Goal: Navigation & Orientation: Find specific page/section

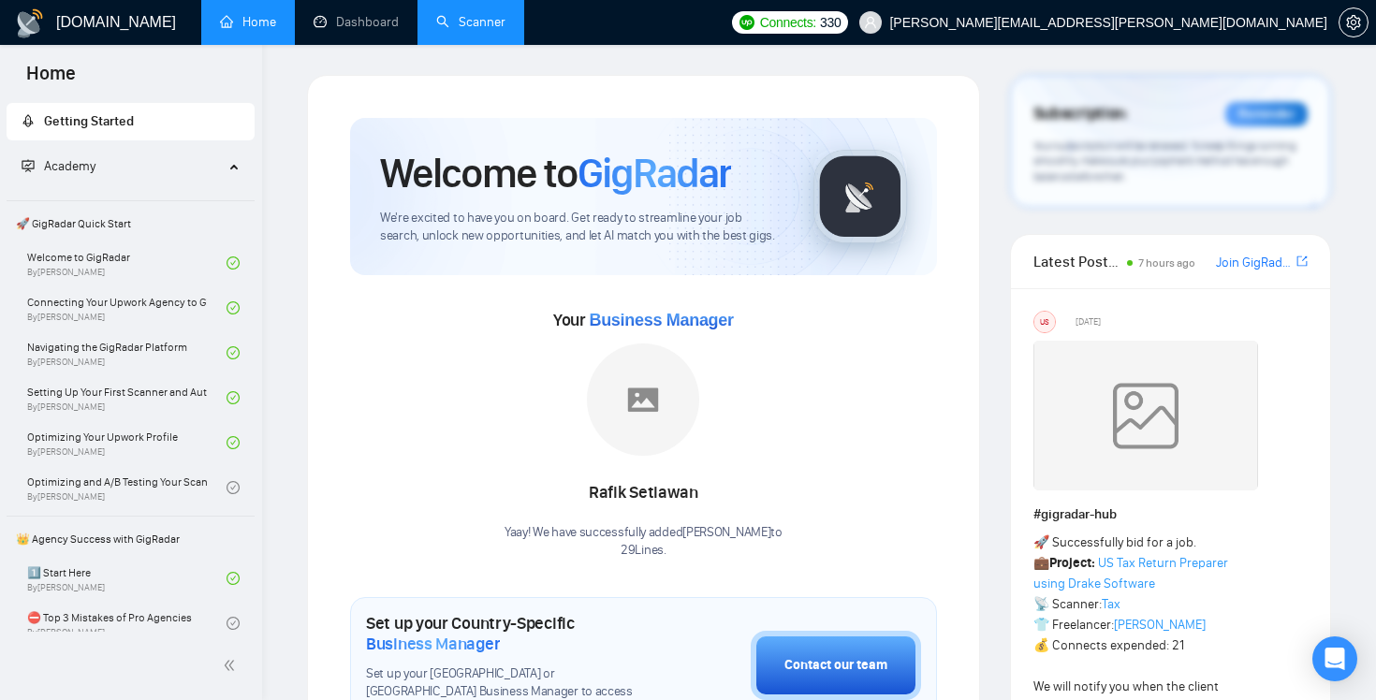
click at [468, 26] on link "Scanner" at bounding box center [470, 22] width 69 height 16
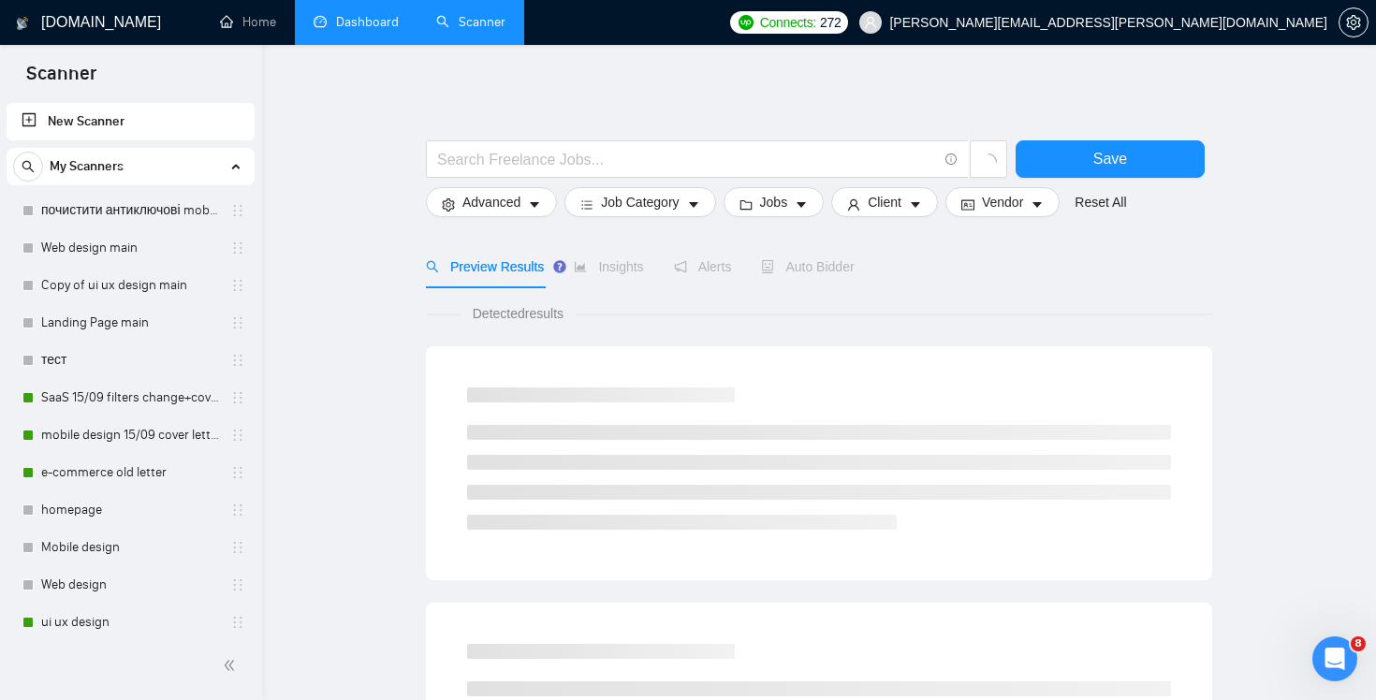
click at [349, 30] on link "Dashboard" at bounding box center [356, 22] width 85 height 16
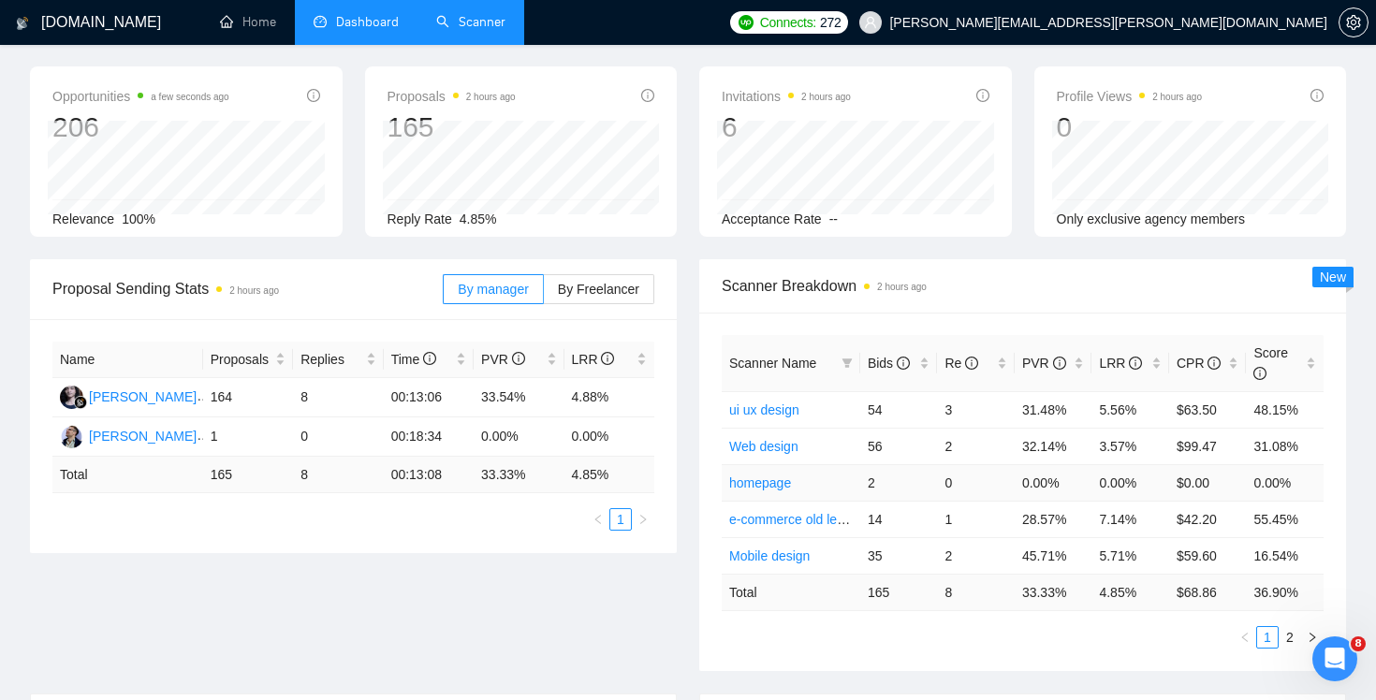
scroll to position [80, 0]
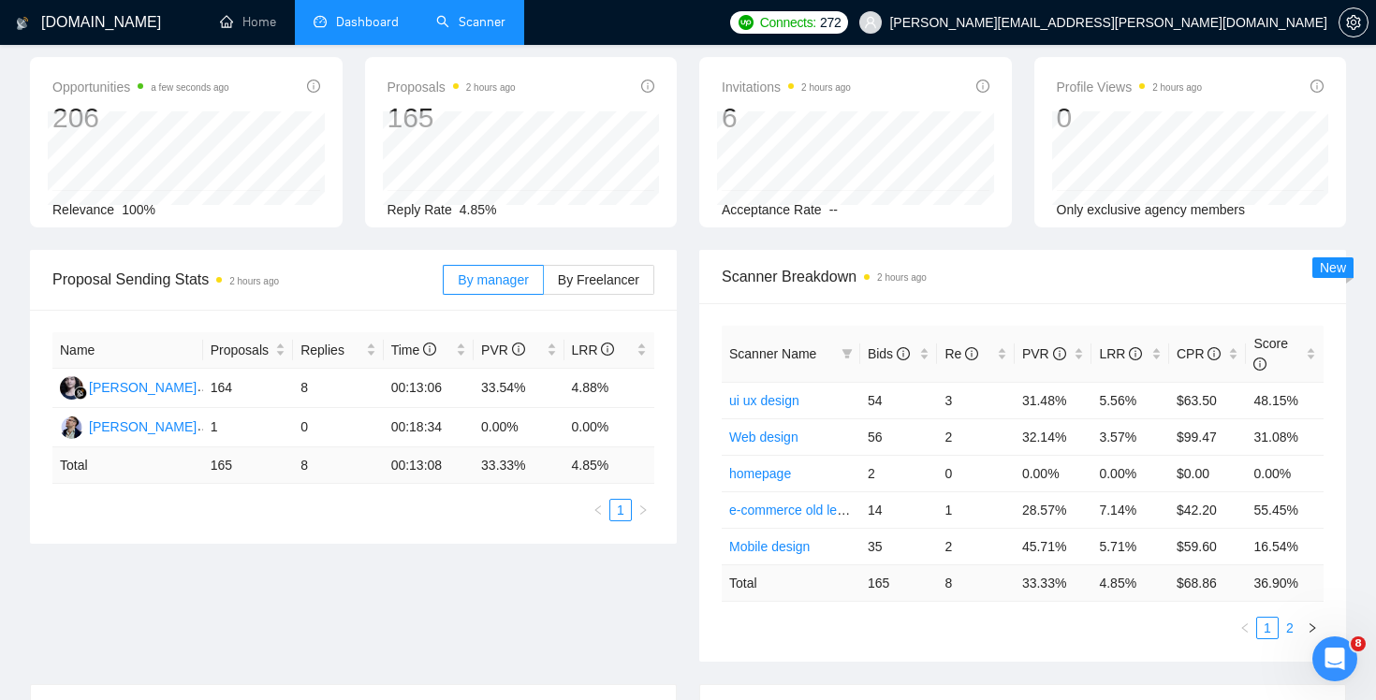
click at [1288, 630] on link "2" at bounding box center [1290, 628] width 21 height 21
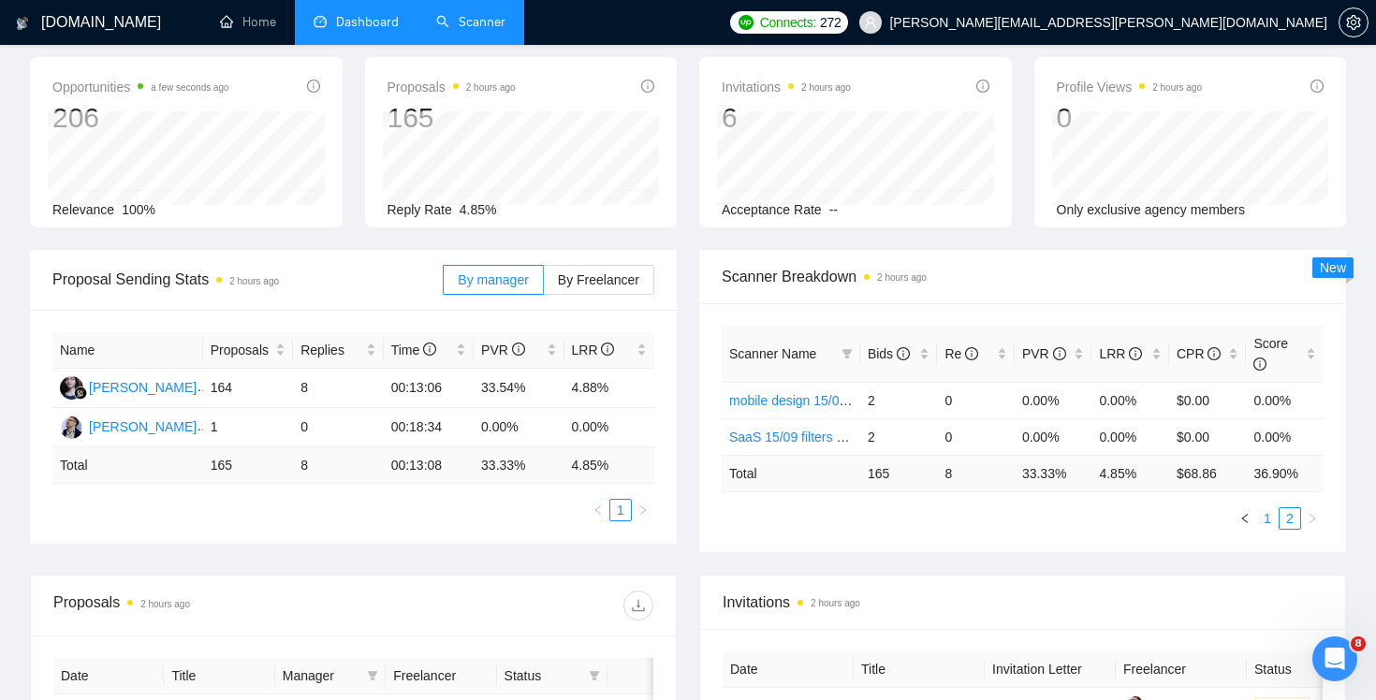
click at [1269, 523] on link "1" at bounding box center [1267, 518] width 21 height 21
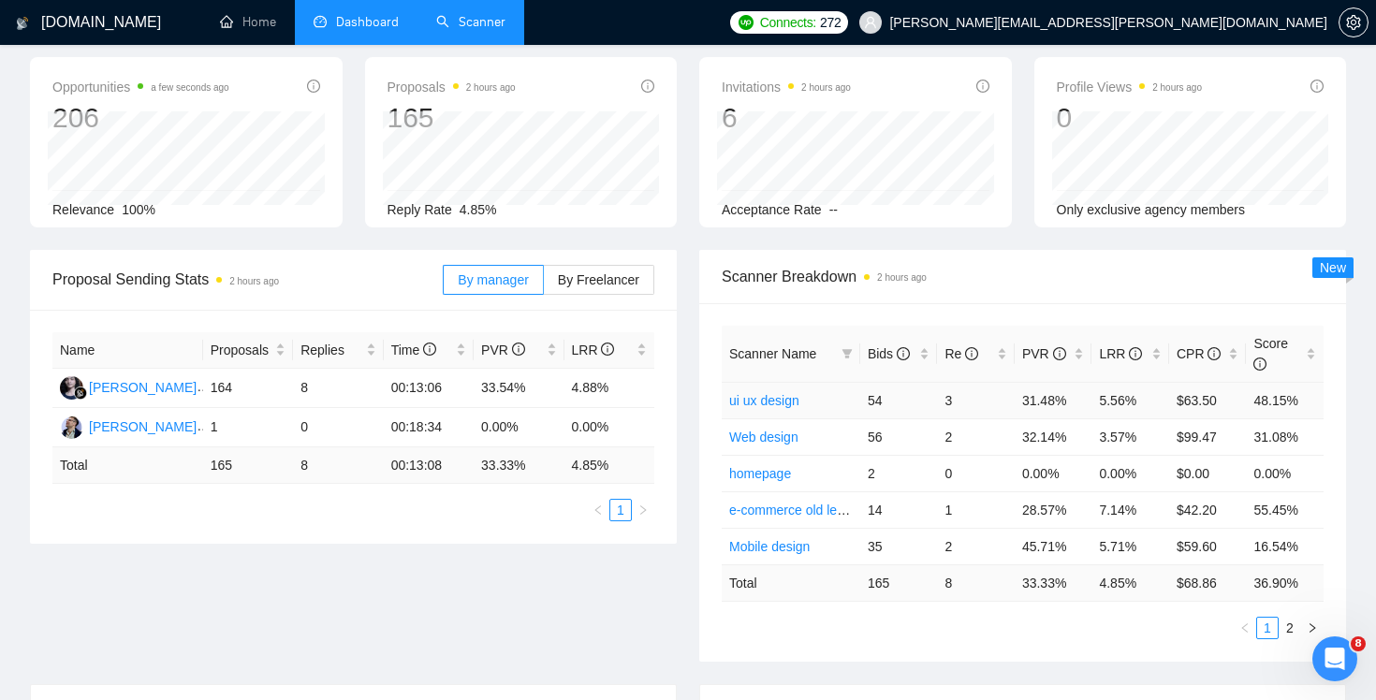
scroll to position [0, 0]
